Goal: Transaction & Acquisition: Purchase product/service

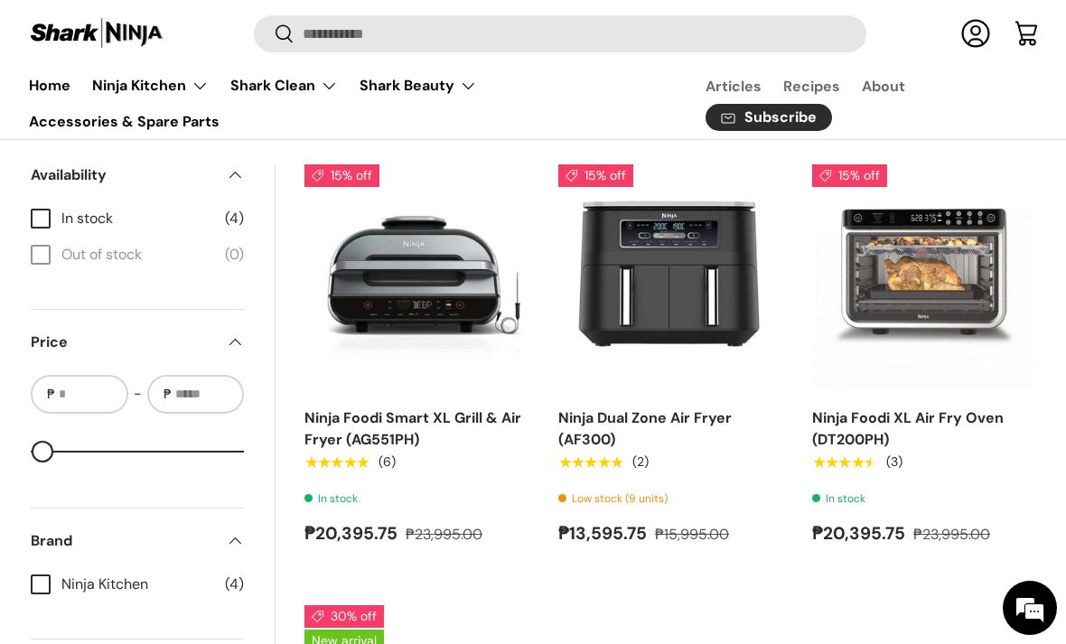
click at [495, 423] on link "Ninja Foodi Smart XL Grill & Air Fryer (AG551PH)" at bounding box center [413, 428] width 217 height 41
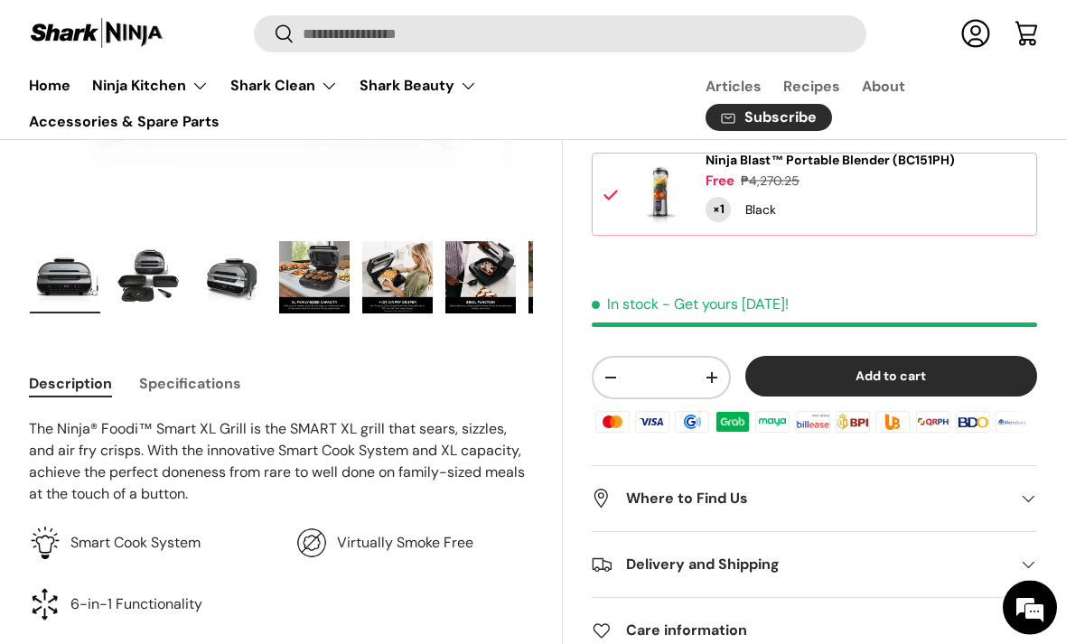
scroll to position [499, 0]
click at [332, 283] on img "Gallery Viewer" at bounding box center [314, 277] width 70 height 72
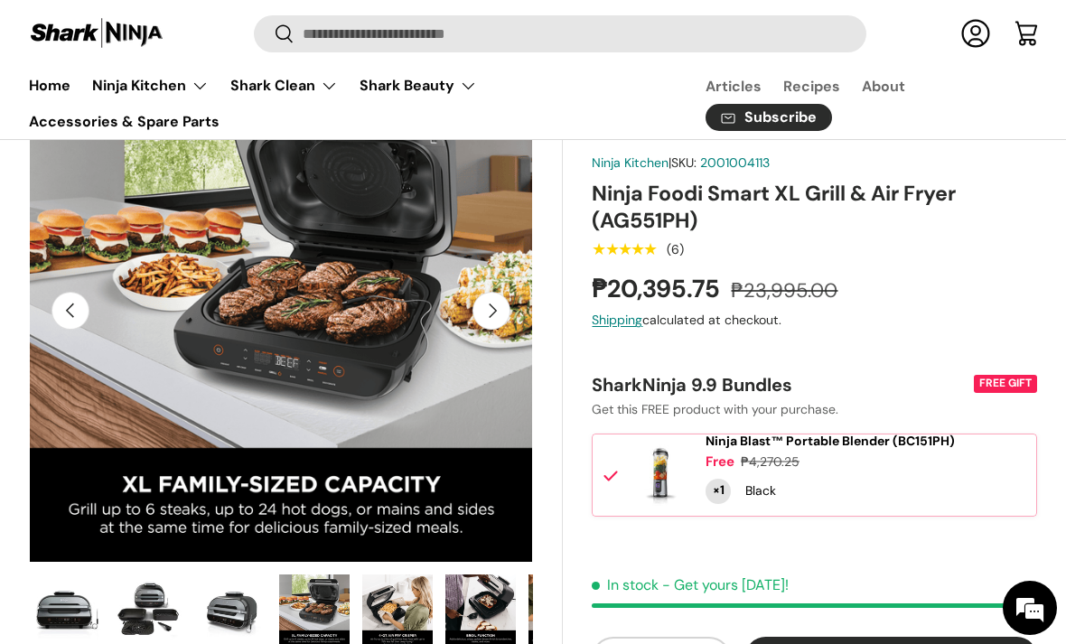
scroll to position [219, 0]
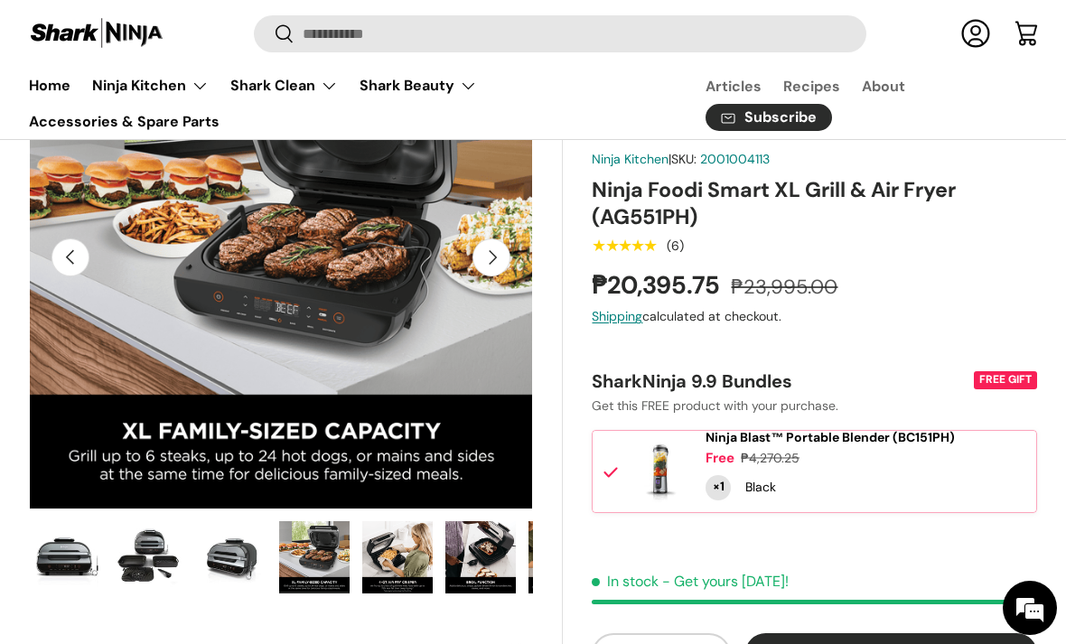
click at [399, 547] on img "Gallery Viewer" at bounding box center [397, 557] width 70 height 72
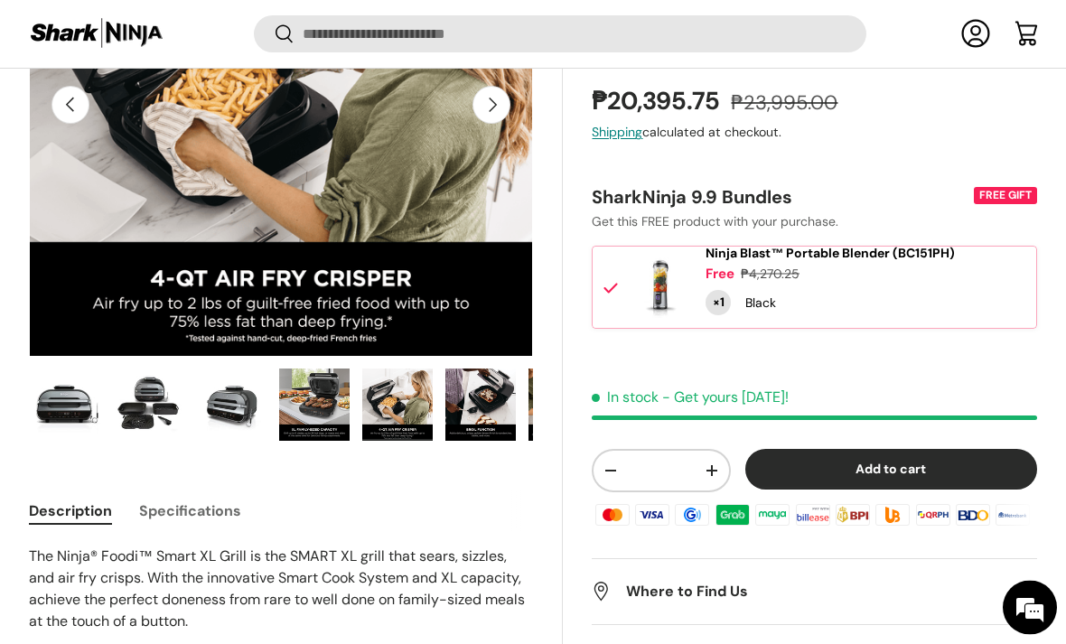
click at [492, 398] on img "Gallery Viewer" at bounding box center [480, 406] width 70 height 72
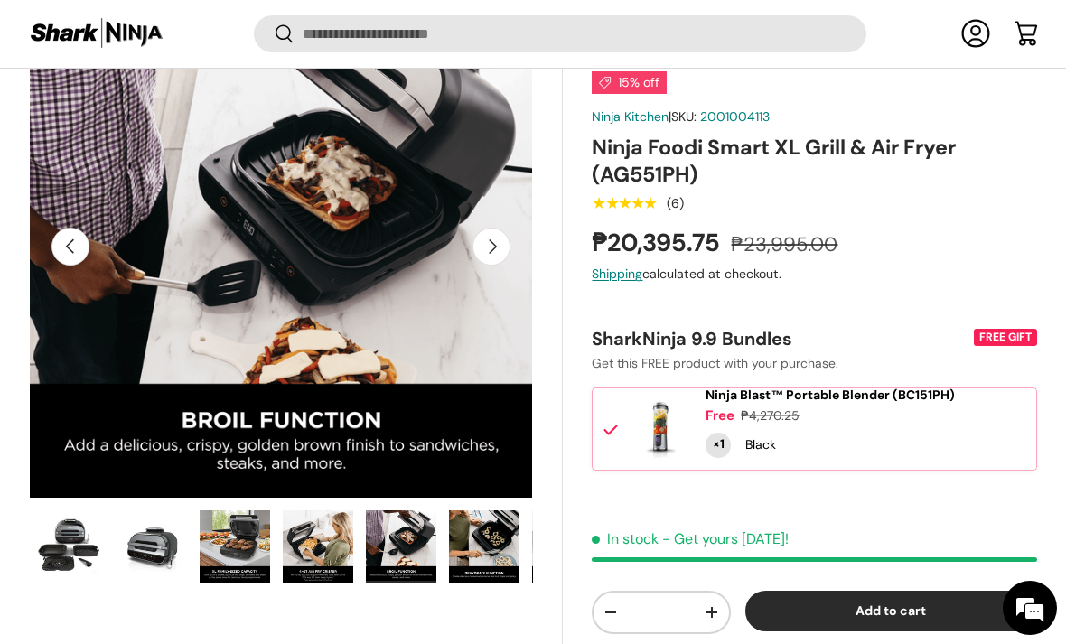
scroll to position [0, 83]
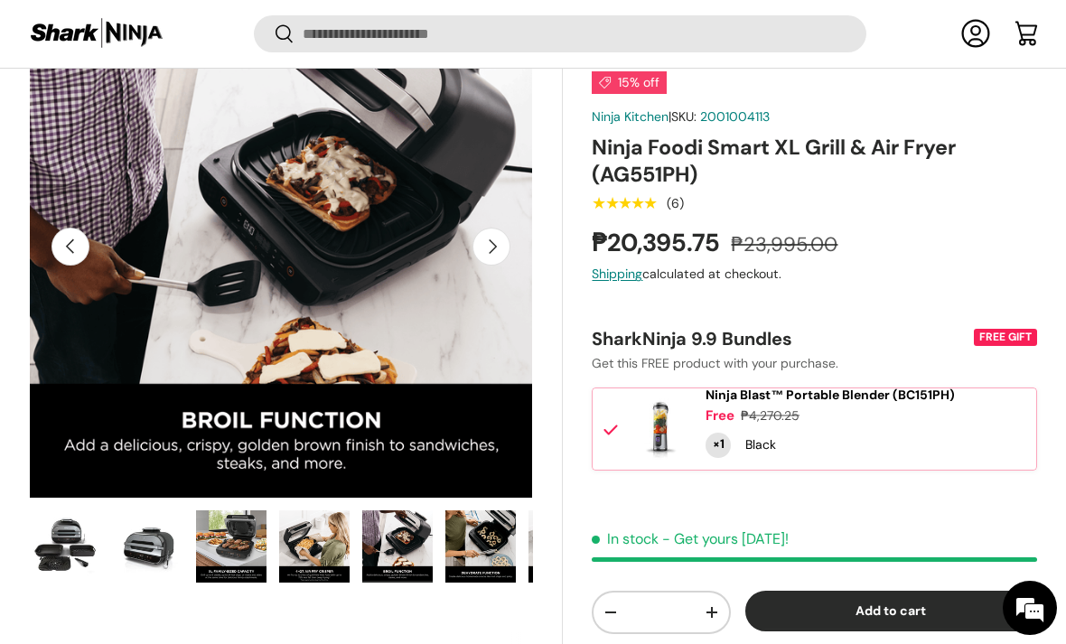
click at [493, 553] on img "Gallery Viewer" at bounding box center [480, 547] width 70 height 72
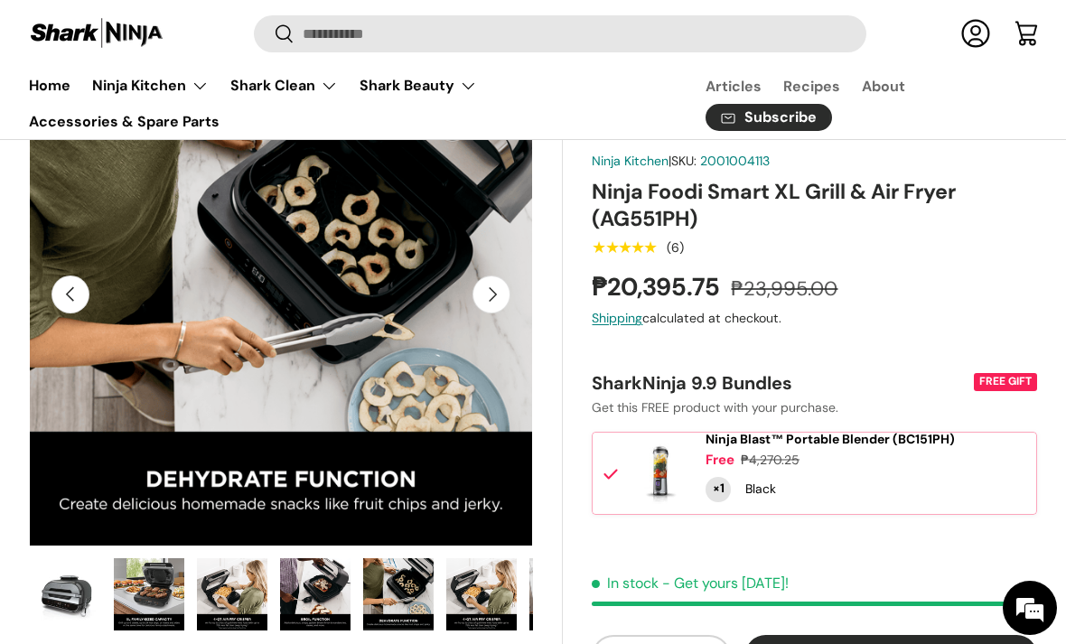
scroll to position [0, 166]
click at [512, 300] on img "Gallery Viewer" at bounding box center [281, 294] width 504 height 504
click at [495, 301] on button "Next" at bounding box center [492, 295] width 38 height 38
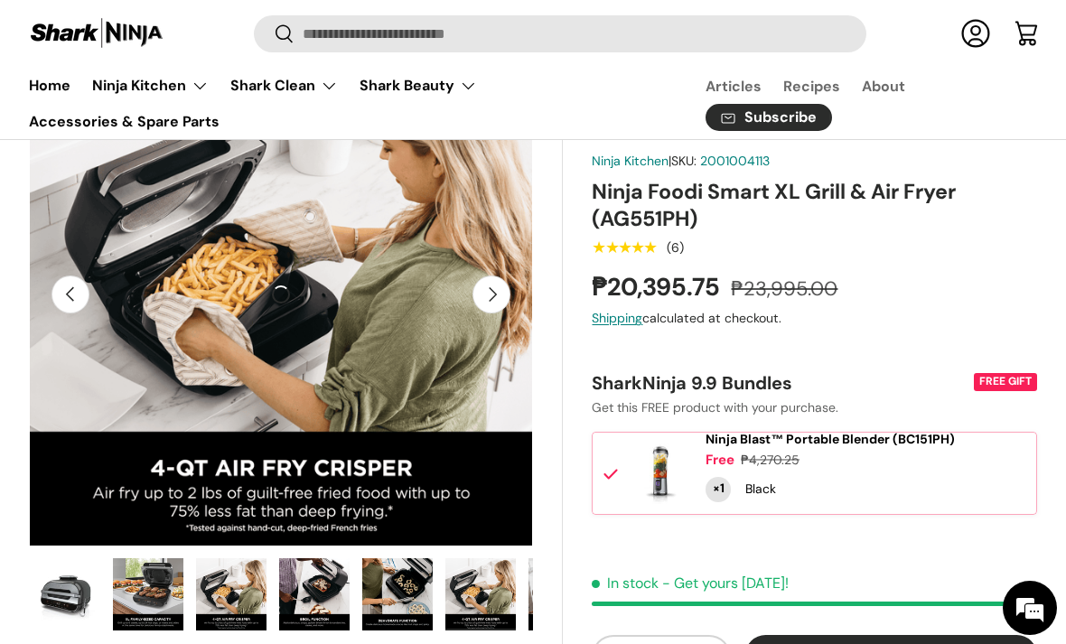
scroll to position [0, 0]
click at [501, 307] on button "Next" at bounding box center [492, 295] width 38 height 38
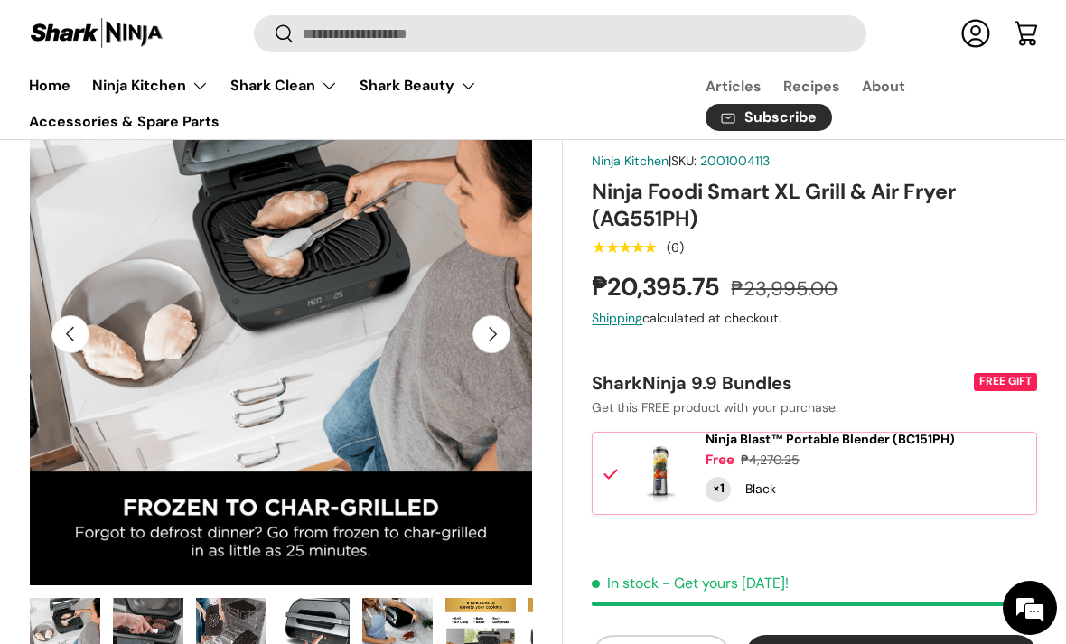
scroll to position [137, 0]
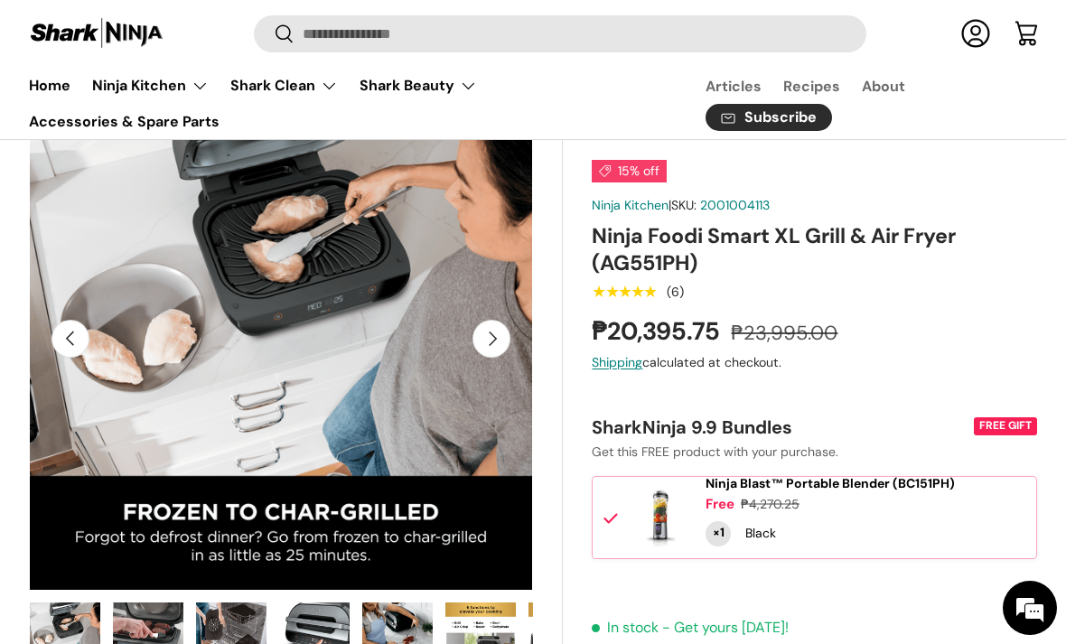
click at [503, 346] on button "Next" at bounding box center [492, 339] width 38 height 38
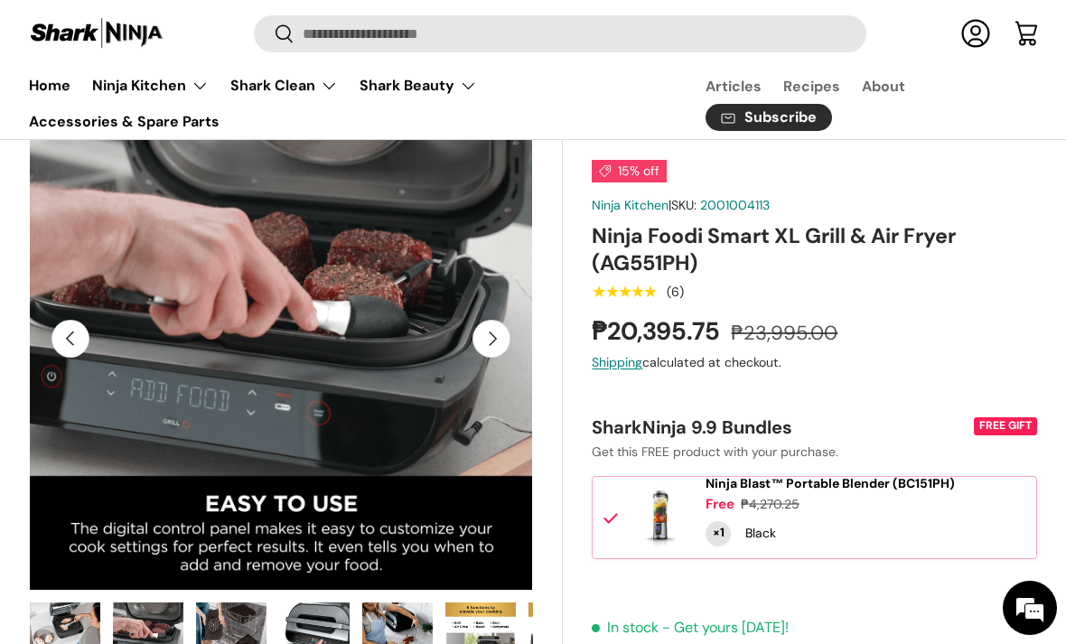
scroll to position [0, 4623]
click at [504, 346] on button "Next" at bounding box center [492, 339] width 38 height 38
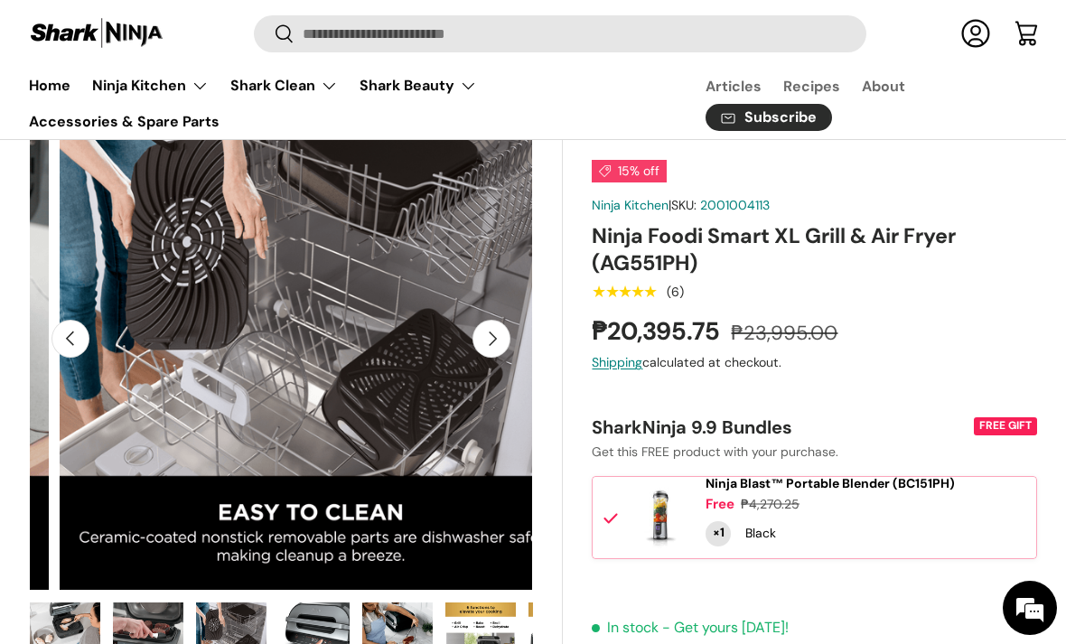
scroll to position [0, 5137]
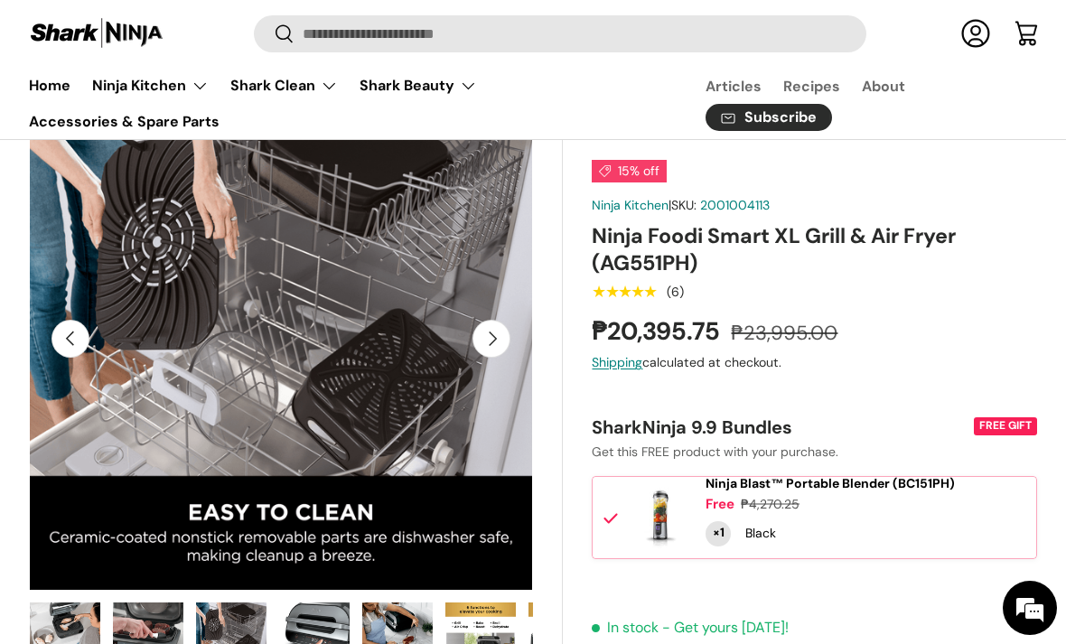
click at [513, 351] on img "Gallery Viewer" at bounding box center [281, 339] width 504 height 504
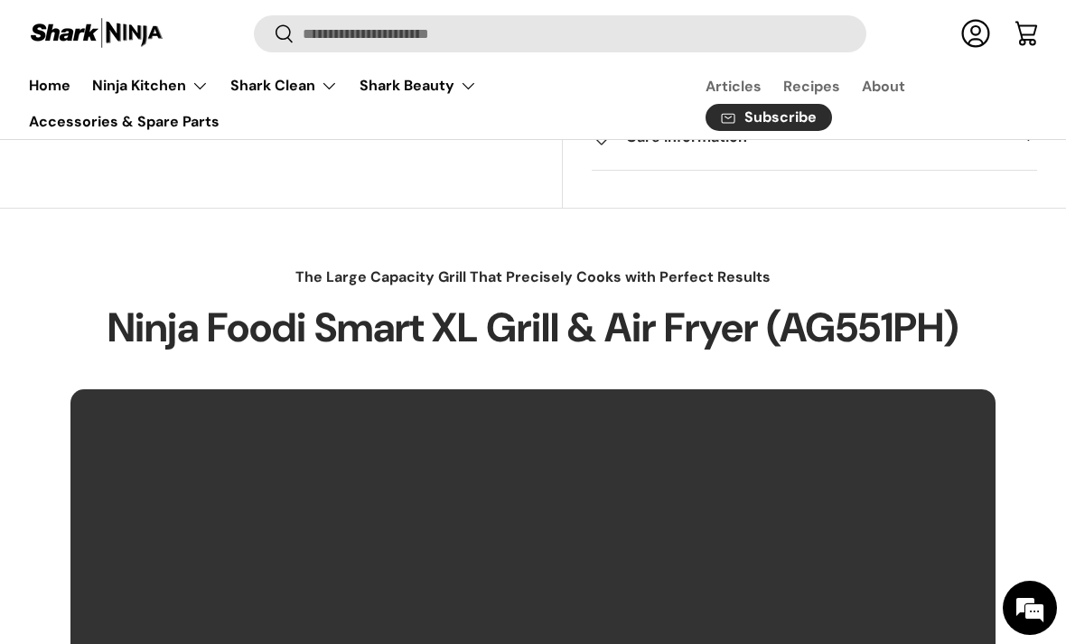
scroll to position [992, 0]
